Goal: Information Seeking & Learning: Check status

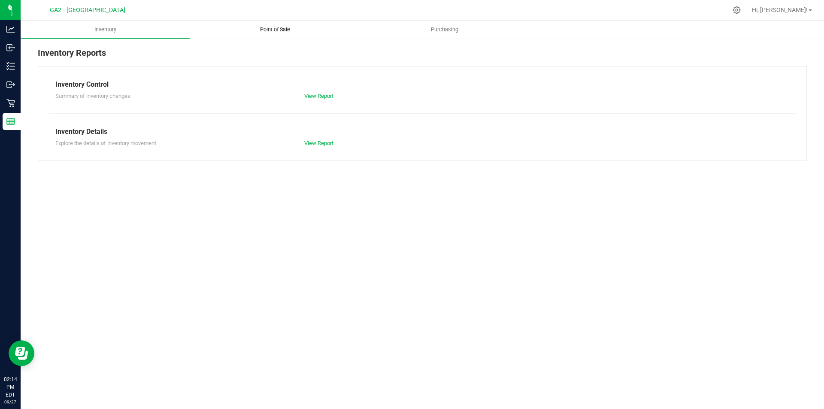
click at [290, 34] on uib-tab-heading "Point of Sale" at bounding box center [274, 30] width 169 height 18
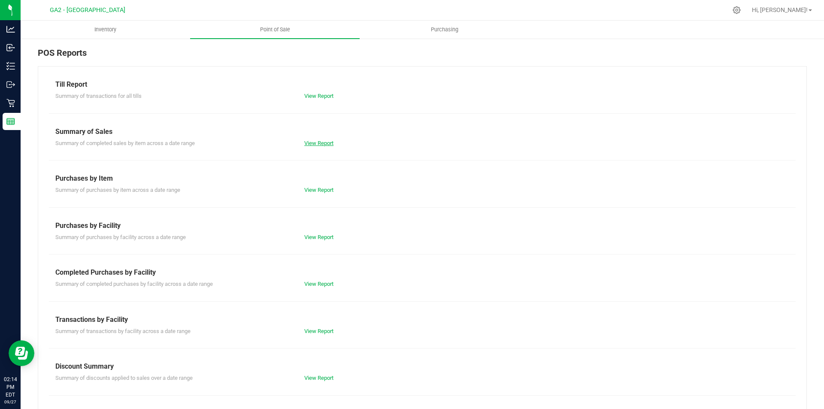
click at [326, 140] on link "View Report" at bounding box center [318, 143] width 29 height 6
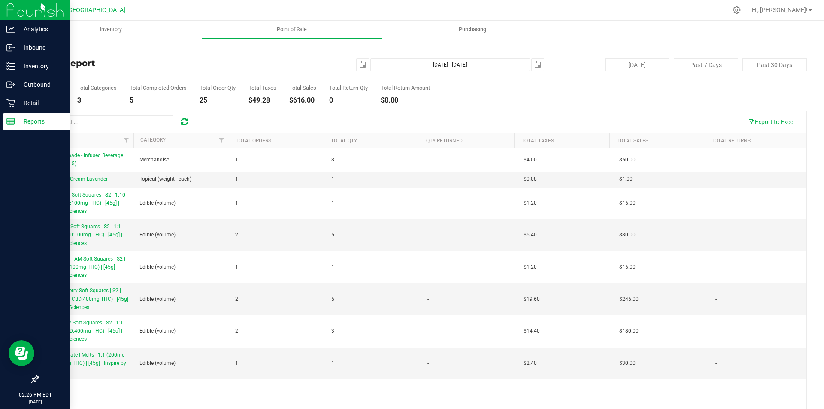
click at [12, 122] on icon at bounding box center [10, 121] width 9 height 9
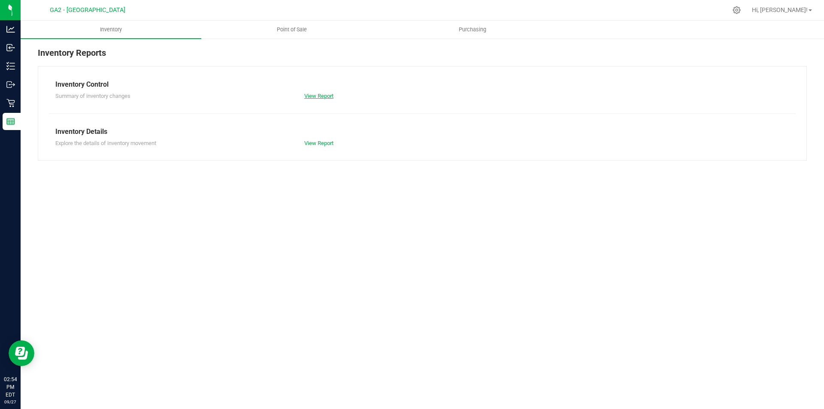
click at [323, 98] on link "View Report" at bounding box center [318, 96] width 29 height 6
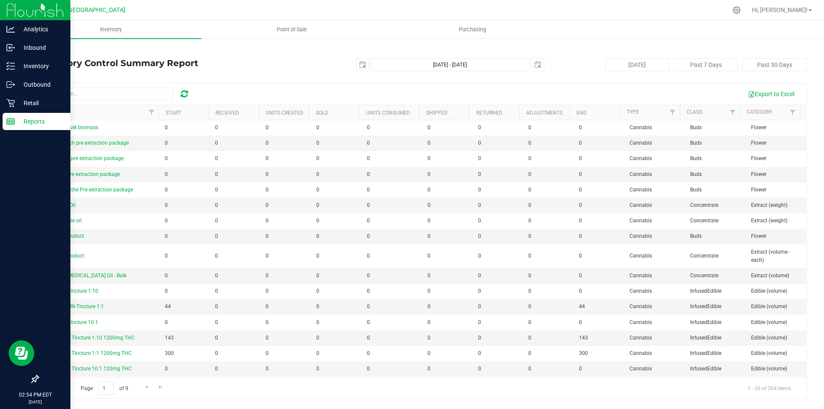
click at [15, 121] on rect at bounding box center [11, 121] width 8 height 6
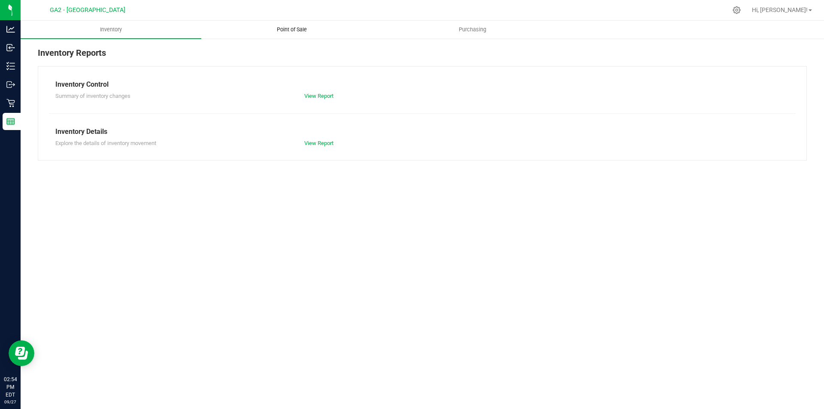
click at [312, 31] on span "Point of Sale" at bounding box center [291, 30] width 53 height 8
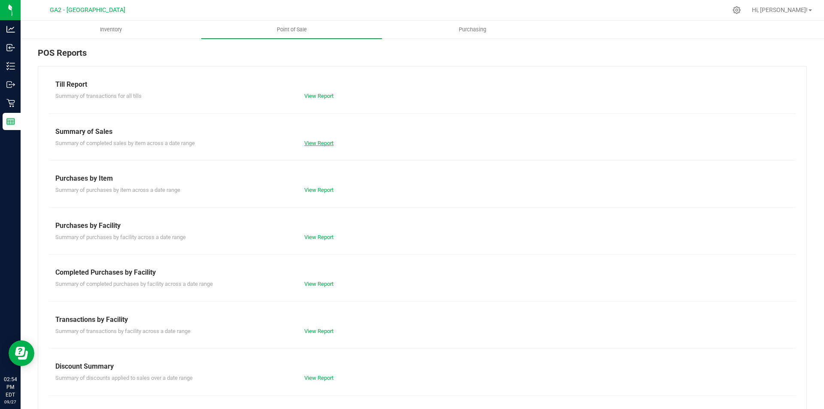
click at [320, 143] on link "View Report" at bounding box center [318, 143] width 29 height 6
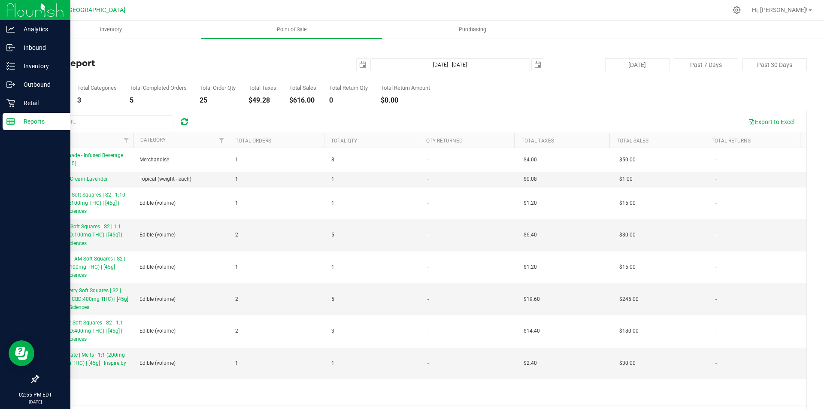
click at [8, 118] on icon at bounding box center [10, 121] width 9 height 9
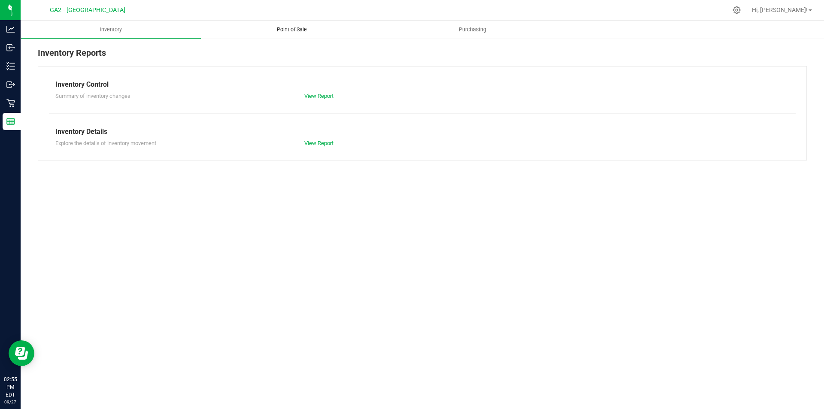
click at [293, 32] on span "Point of Sale" at bounding box center [291, 30] width 53 height 8
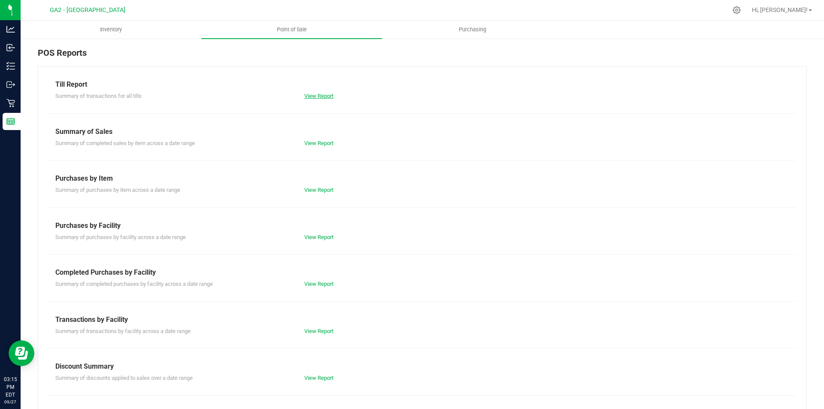
click at [317, 98] on link "View Report" at bounding box center [318, 96] width 29 height 6
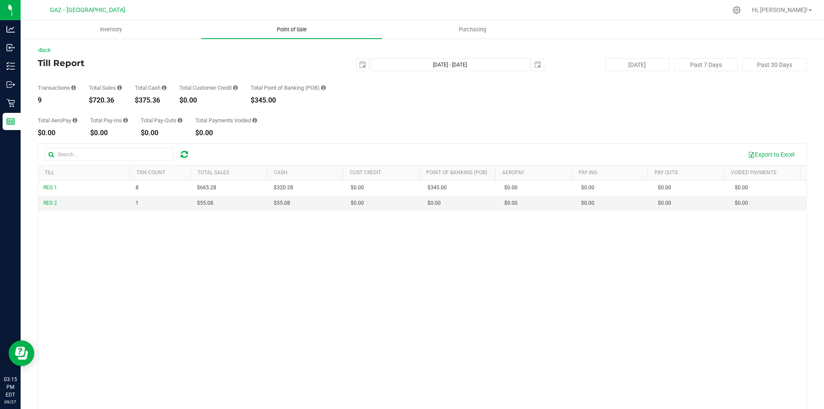
click at [299, 29] on span "Point of Sale" at bounding box center [291, 30] width 53 height 8
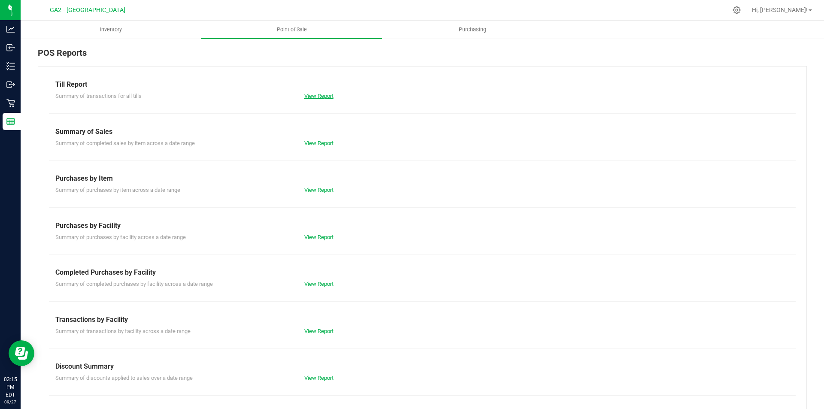
click at [311, 98] on link "View Report" at bounding box center [318, 96] width 29 height 6
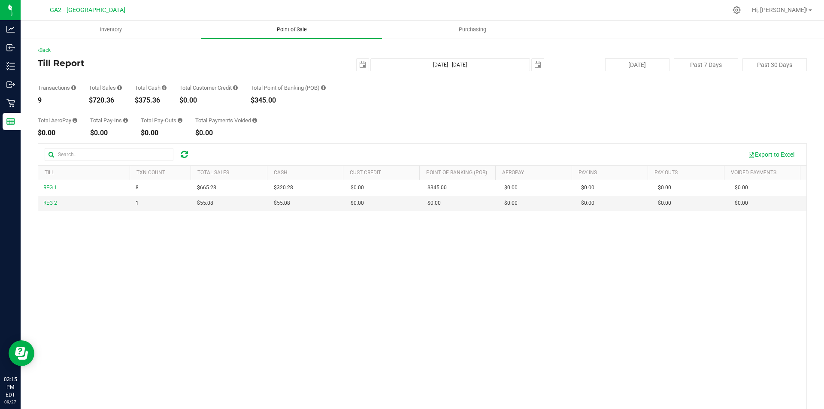
click at [289, 27] on span "Point of Sale" at bounding box center [291, 30] width 53 height 8
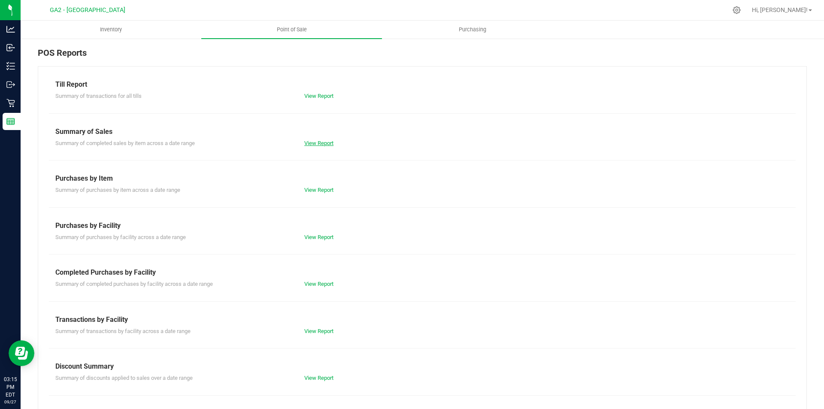
click at [312, 142] on link "View Report" at bounding box center [318, 143] width 29 height 6
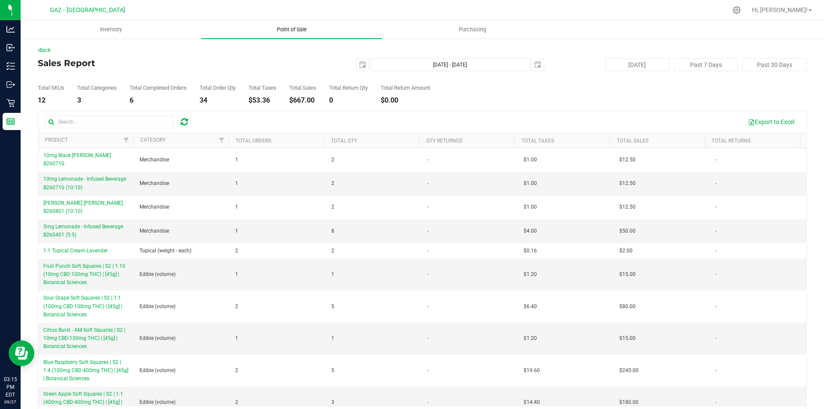
click at [298, 30] on span "Point of Sale" at bounding box center [291, 30] width 53 height 8
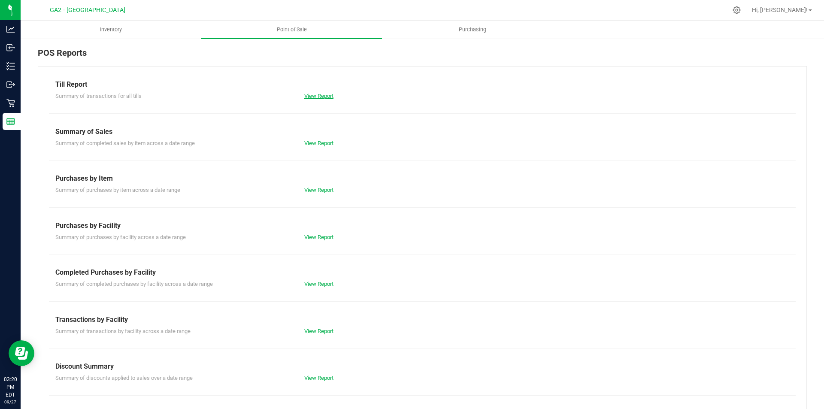
click at [329, 94] on link "View Report" at bounding box center [318, 96] width 29 height 6
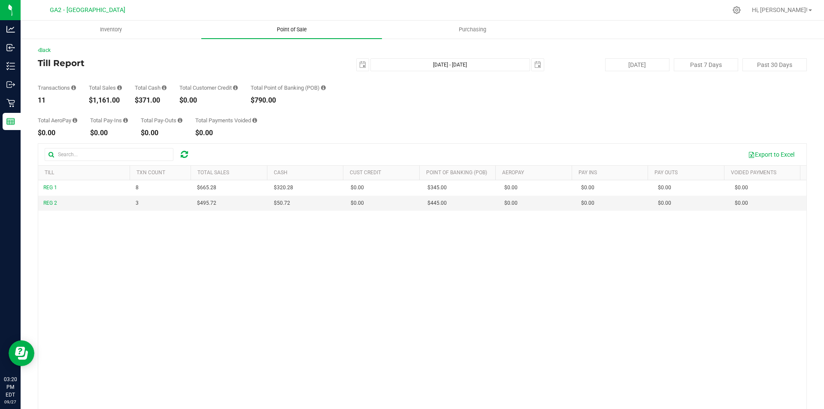
click at [293, 30] on span "Point of Sale" at bounding box center [291, 30] width 53 height 8
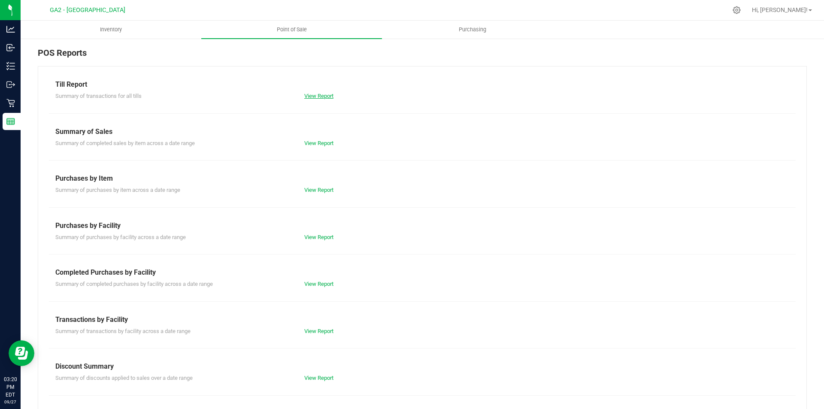
click at [324, 94] on link "View Report" at bounding box center [318, 96] width 29 height 6
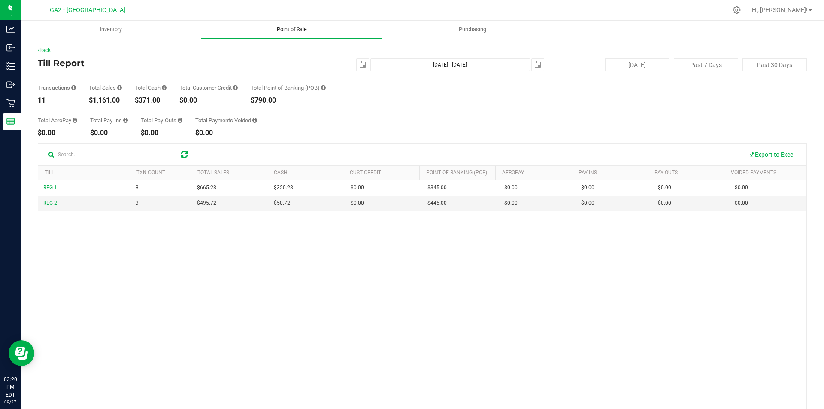
click at [298, 29] on span "Point of Sale" at bounding box center [291, 30] width 53 height 8
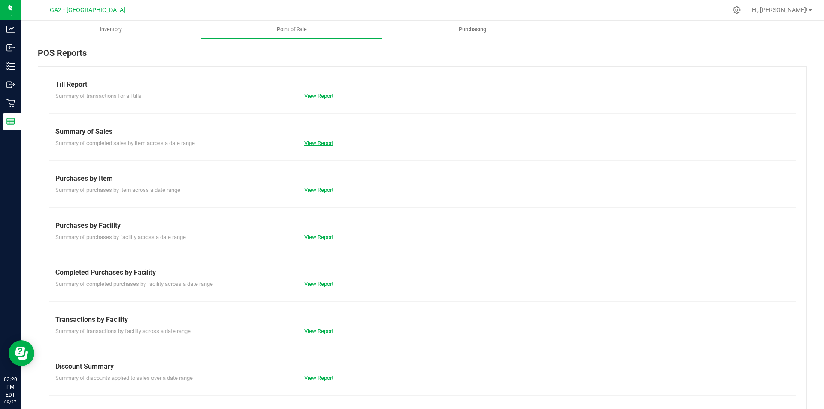
click at [328, 143] on link "View Report" at bounding box center [318, 143] width 29 height 6
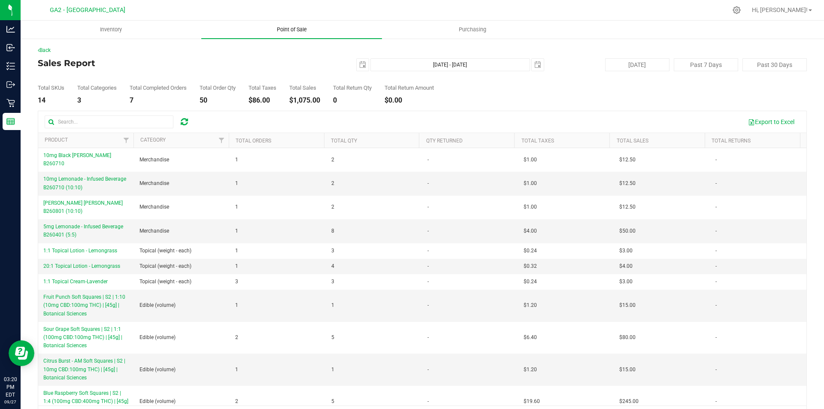
click at [295, 35] on uib-tab-heading "Point of Sale" at bounding box center [291, 30] width 181 height 18
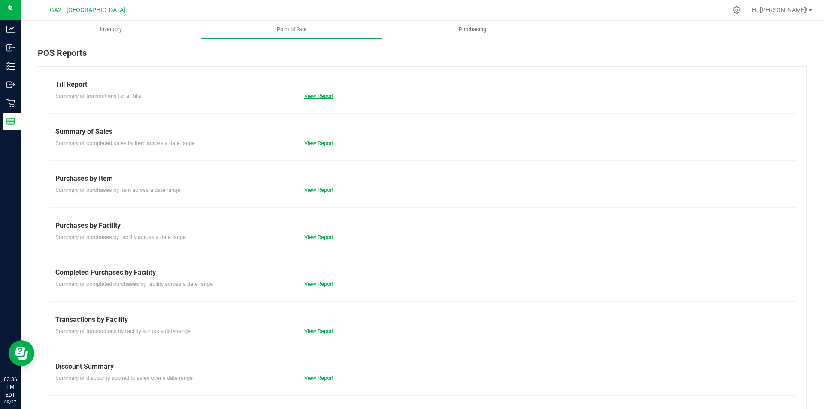
click at [316, 96] on link "View Report" at bounding box center [318, 96] width 29 height 6
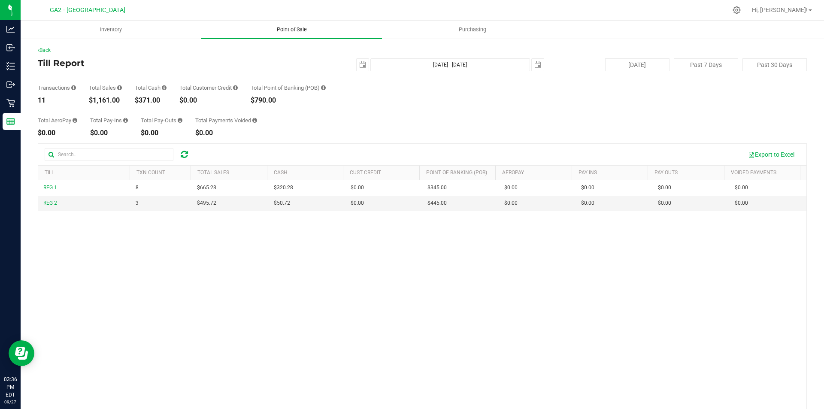
click at [274, 27] on span "Point of Sale" at bounding box center [291, 30] width 53 height 8
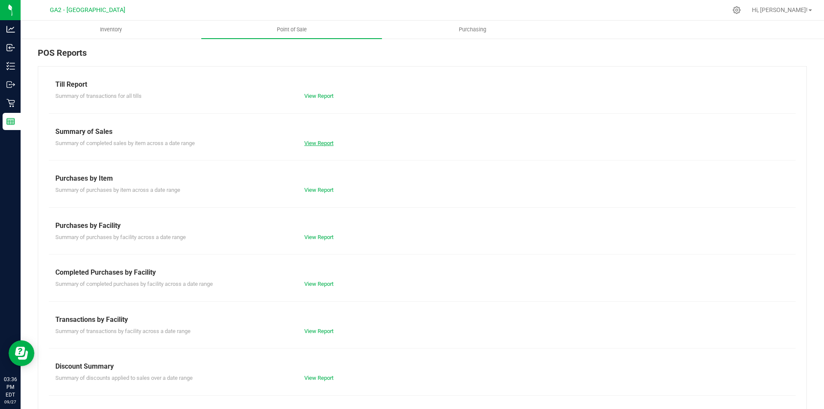
click at [318, 145] on link "View Report" at bounding box center [318, 143] width 29 height 6
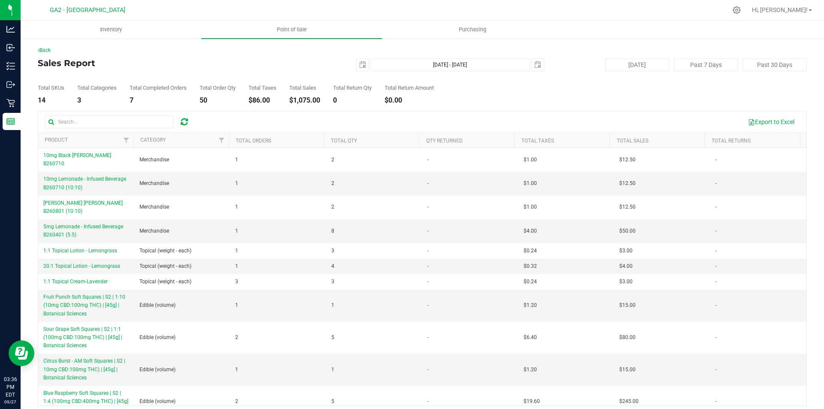
click at [417, 128] on div "Export to Excel" at bounding box center [498, 122] width 602 height 15
click at [809, 12] on link "Hi, [PERSON_NAME]!" at bounding box center [781, 10] width 67 height 9
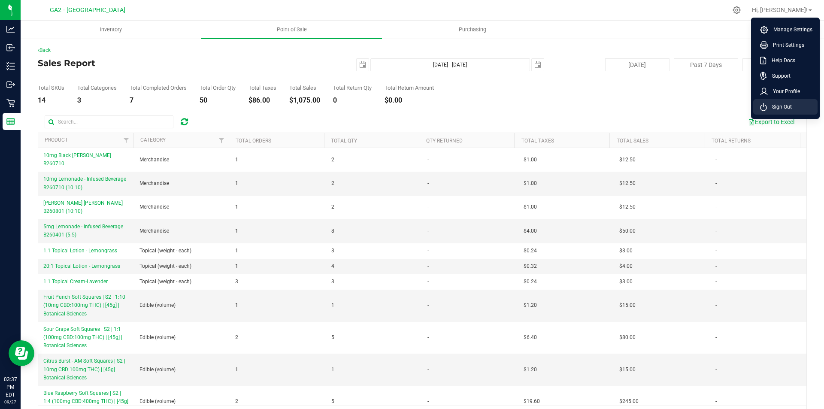
click at [791, 106] on span "Sign Out" at bounding box center [779, 107] width 25 height 9
